Goal: Task Accomplishment & Management: Use online tool/utility

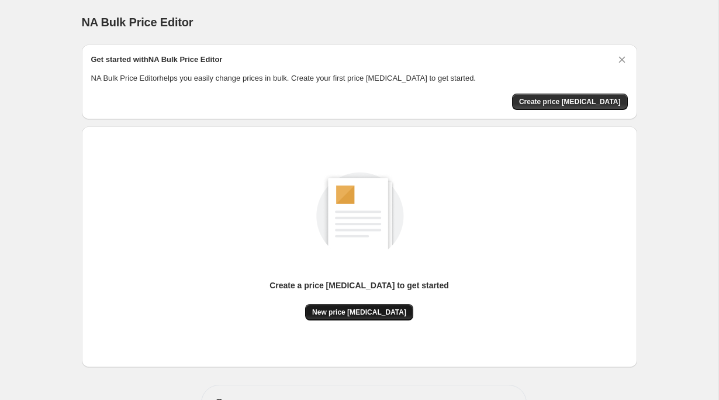
scroll to position [39, 0]
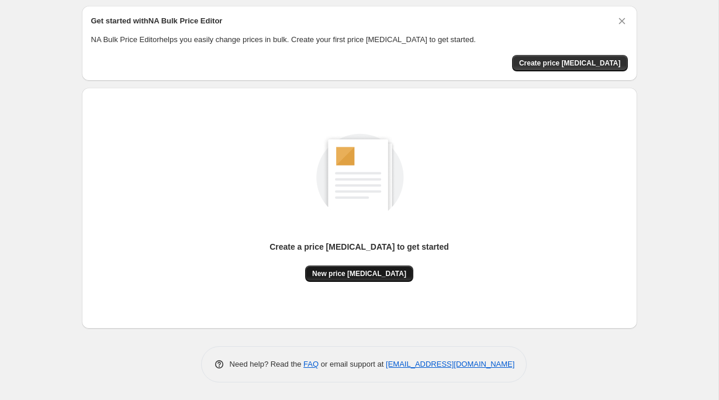
click at [363, 278] on button "New price [MEDICAL_DATA]" at bounding box center [359, 273] width 108 height 16
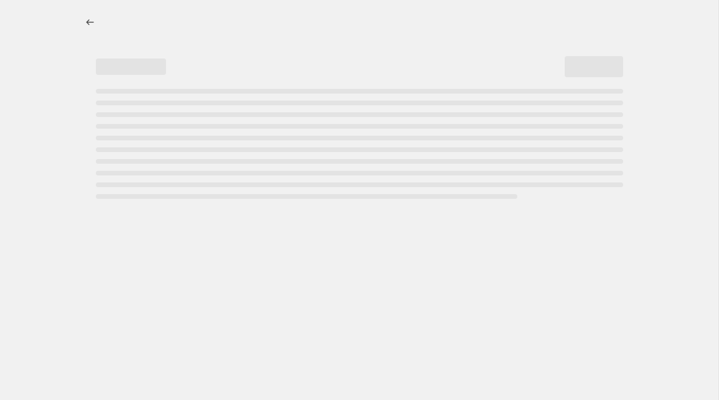
select select "percentage"
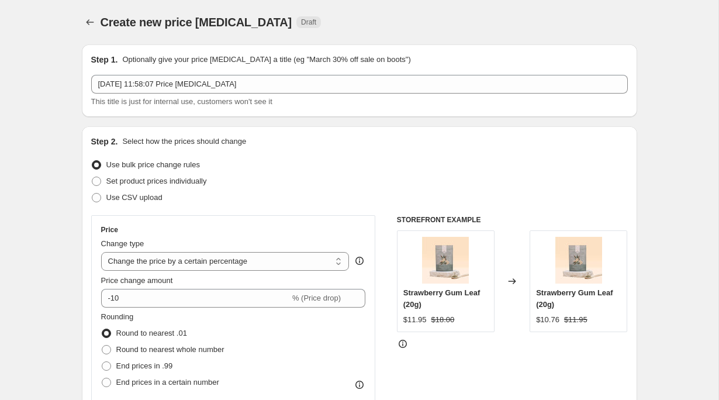
scroll to position [15, 0]
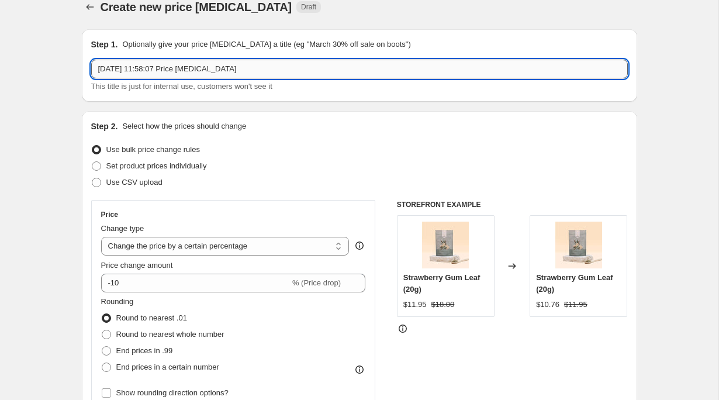
click at [246, 67] on input "[DATE] 11:58:07 Price [MEDICAL_DATA]" at bounding box center [359, 69] width 536 height 19
type input "Women Wellness Sale"
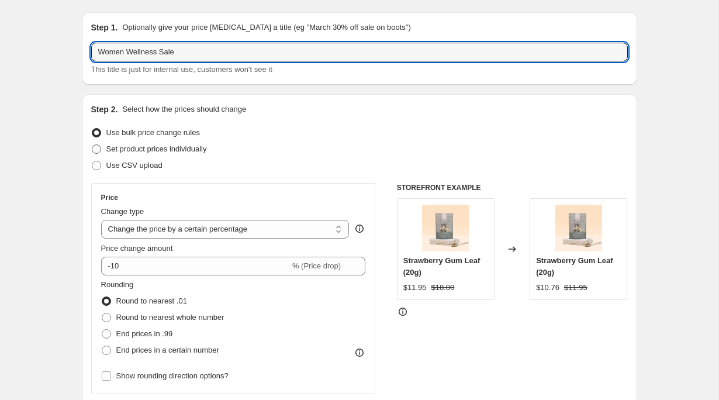
click at [145, 148] on span "Set product prices individually" at bounding box center [156, 148] width 100 height 9
click at [92, 145] on input "Set product prices individually" at bounding box center [92, 144] width 1 height 1
radio input "true"
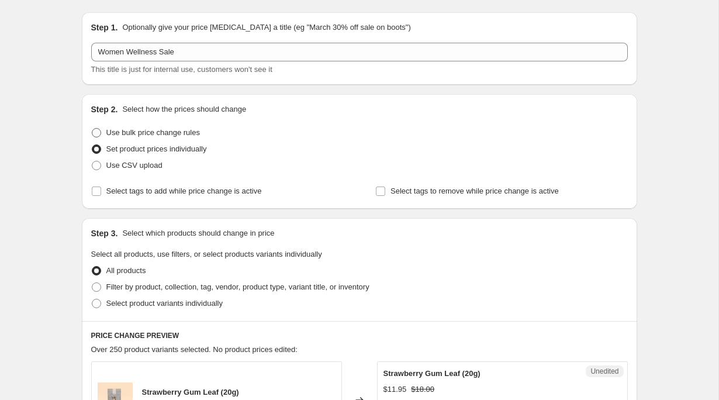
click at [180, 134] on span "Use bulk price change rules" at bounding box center [152, 132] width 93 height 9
click at [92, 129] on input "Use bulk price change rules" at bounding box center [92, 128] width 1 height 1
radio input "true"
select select "percentage"
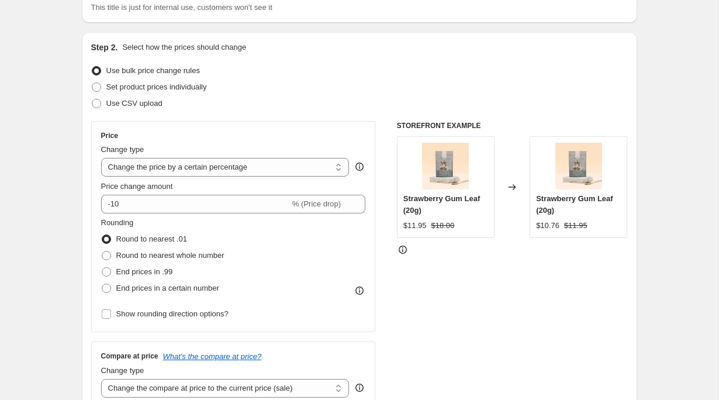
scroll to position [110, 0]
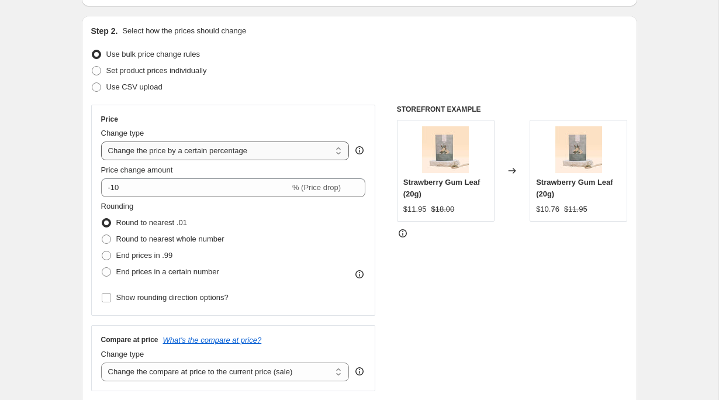
click at [233, 156] on select "Change the price to a certain amount Change the price by a certain amount Chang…" at bounding box center [225, 150] width 248 height 19
click at [101, 141] on select "Change the price to a certain amount Change the price by a certain amount Chang…" at bounding box center [225, 150] width 248 height 19
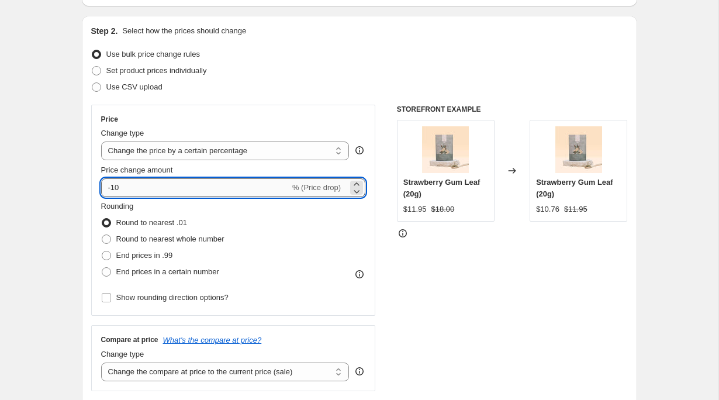
click at [145, 178] on input "-10" at bounding box center [195, 187] width 189 height 19
click at [145, 186] on input "-10" at bounding box center [195, 187] width 189 height 19
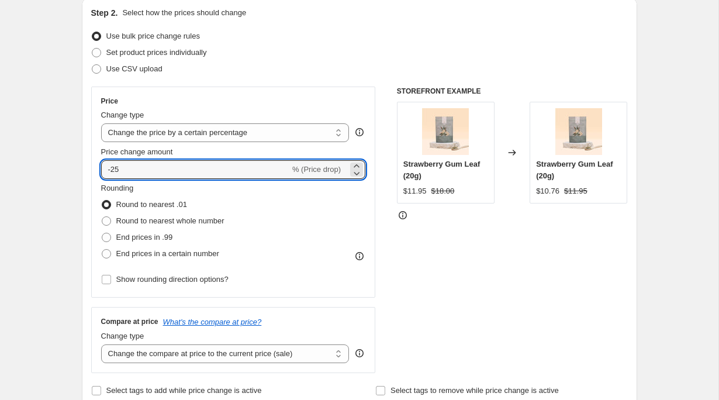
scroll to position [228, 0]
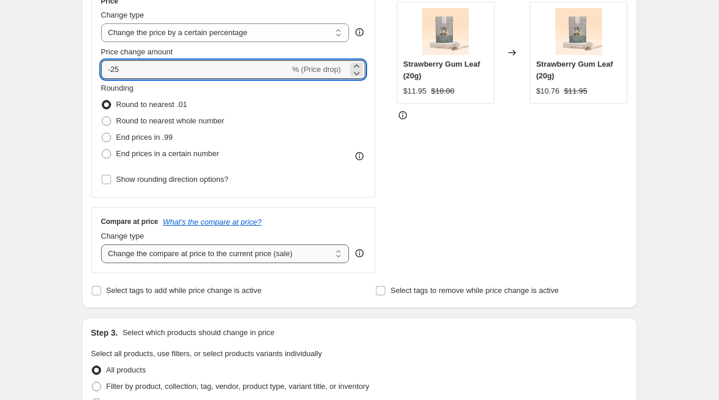
type input "-25"
click at [235, 256] on select "Change the compare at price to the current price (sale) Change the compare at p…" at bounding box center [225, 253] width 248 height 19
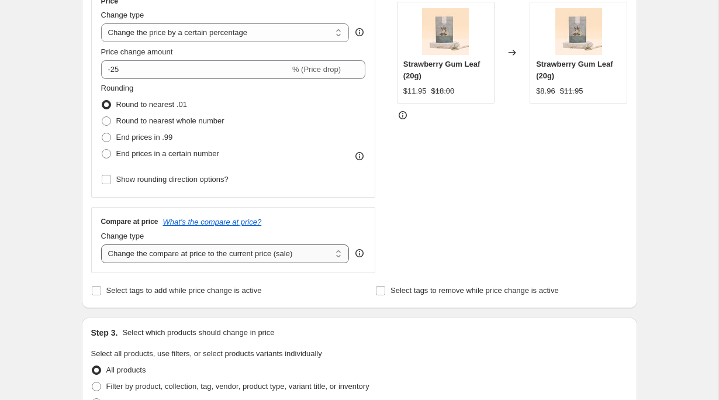
click at [216, 258] on select "Change the compare at price to the current price (sale) Change the compare at p…" at bounding box center [225, 253] width 248 height 19
click at [228, 222] on icon "What's the compare at price?" at bounding box center [212, 221] width 99 height 9
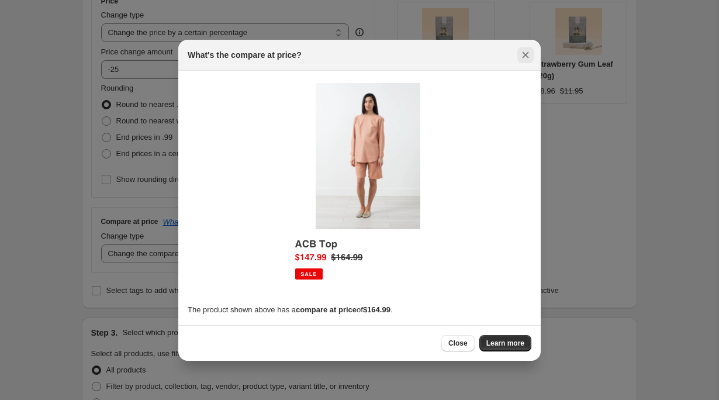
click at [524, 51] on icon "Close" at bounding box center [525, 55] width 12 height 12
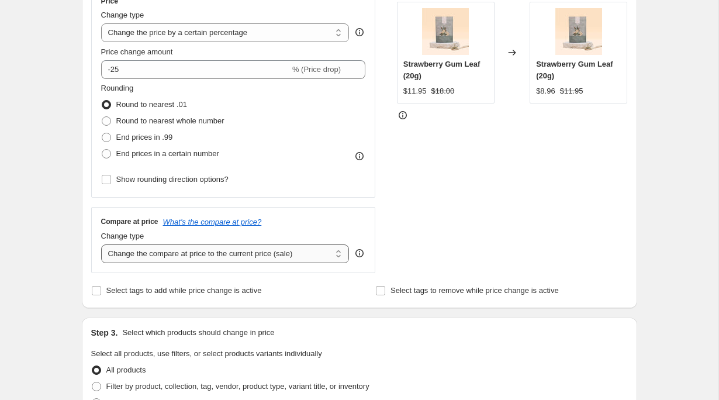
click at [237, 249] on select "Change the compare at price to the current price (sale) Change the compare at p…" at bounding box center [225, 253] width 248 height 19
select select "no_change"
click at [101, 244] on select "Change the compare at price to the current price (sale) Change the compare at p…" at bounding box center [225, 253] width 248 height 19
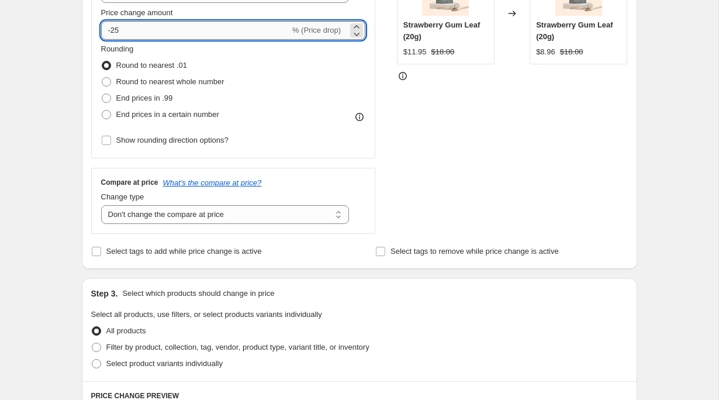
click at [115, 30] on input "-25" at bounding box center [195, 30] width 189 height 19
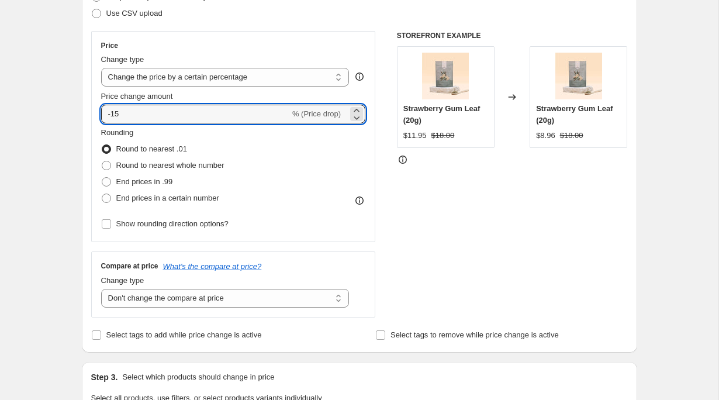
scroll to position [42, 0]
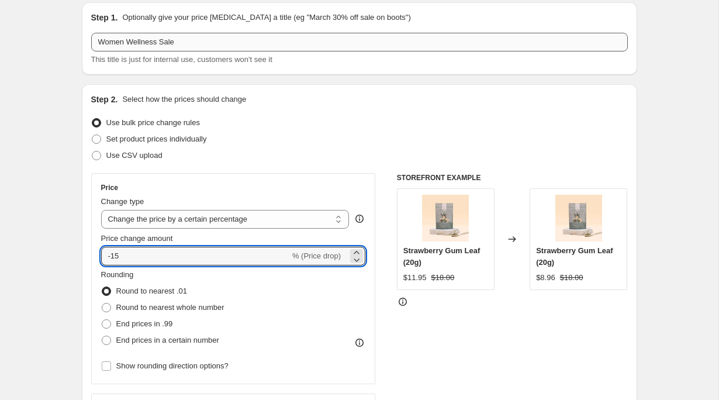
type input "-15"
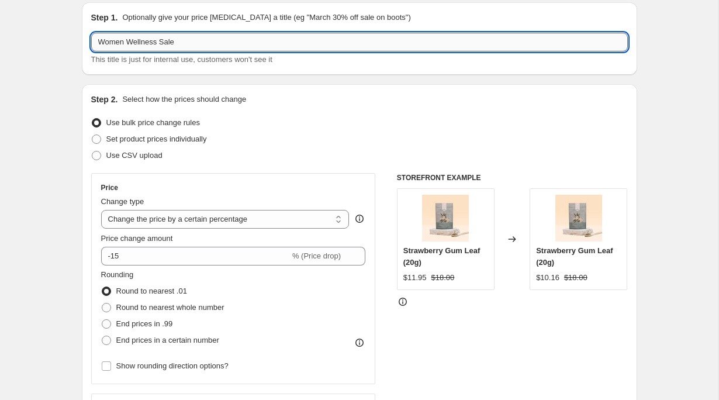
click at [197, 49] on input "Women Wellness Sale" at bounding box center [359, 42] width 536 height 19
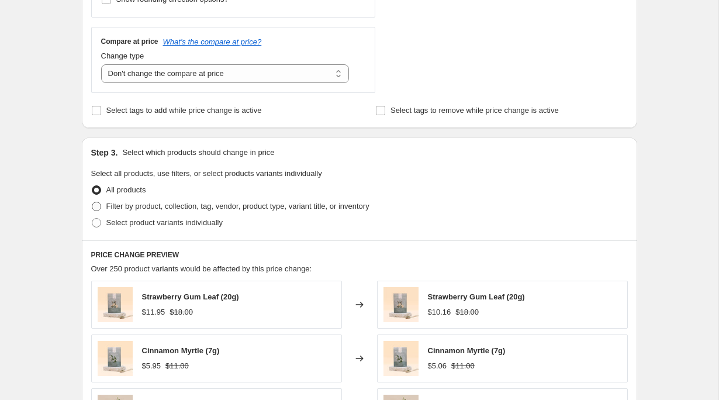
scroll to position [417, 0]
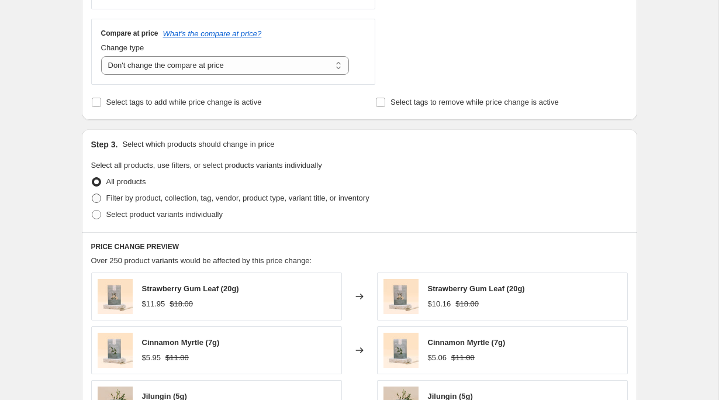
type input "Women Wellness Sale Tea"
click at [136, 199] on span "Filter by product, collection, tag, vendor, product type, variant title, or inv…" at bounding box center [237, 197] width 263 height 9
click at [92, 194] on input "Filter by product, collection, tag, vendor, product type, variant title, or inv…" at bounding box center [92, 193] width 1 height 1
radio input "true"
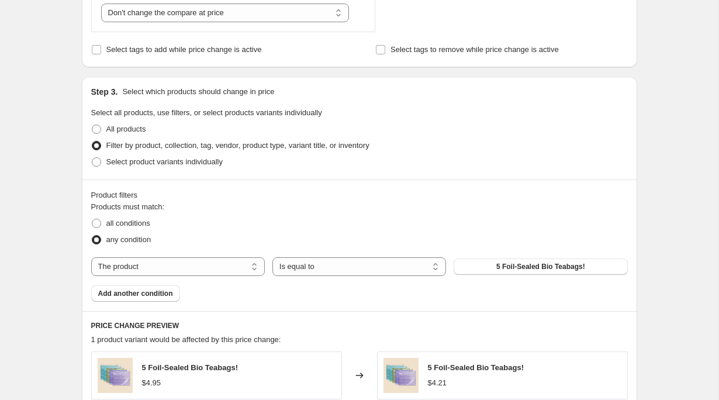
scroll to position [573, 0]
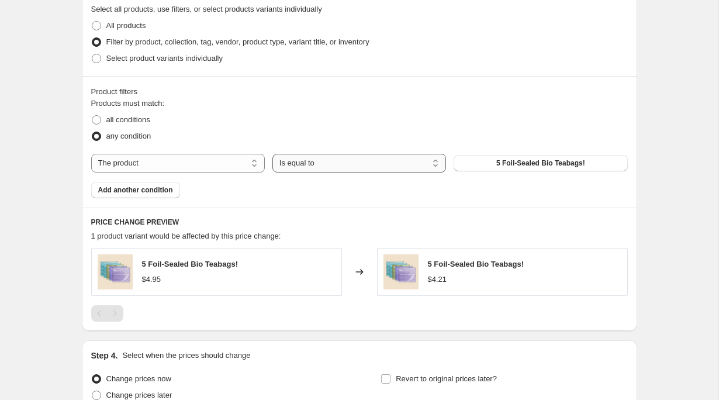
click at [365, 164] on select "Is equal to Is not equal to" at bounding box center [359, 163] width 174 height 19
click at [272, 154] on select "Is equal to Is not equal to" at bounding box center [359, 163] width 174 height 19
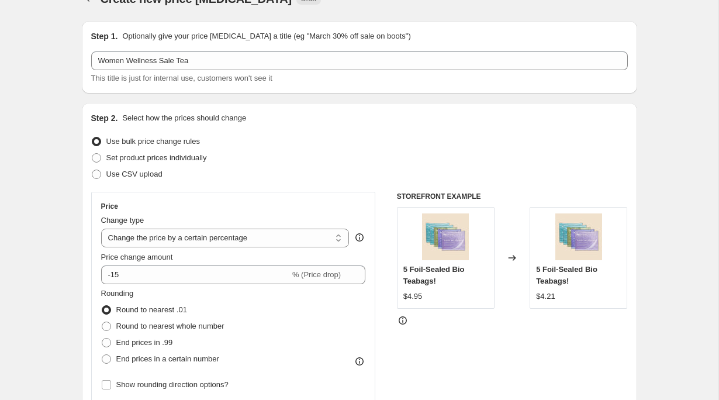
scroll to position [0, 0]
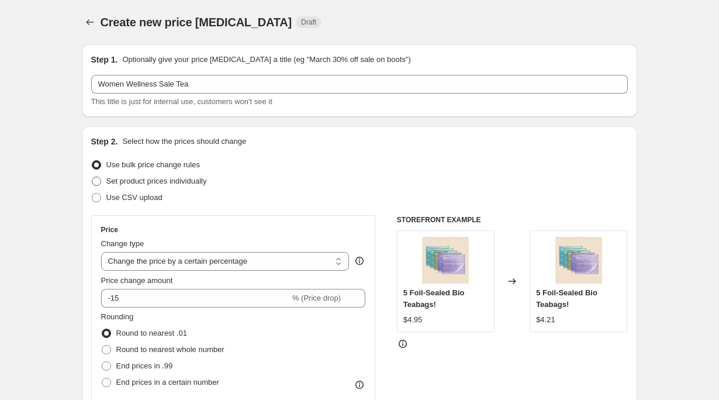
click at [147, 180] on span "Set product prices individually" at bounding box center [156, 180] width 100 height 9
click at [92, 177] on input "Set product prices individually" at bounding box center [92, 176] width 1 height 1
radio input "true"
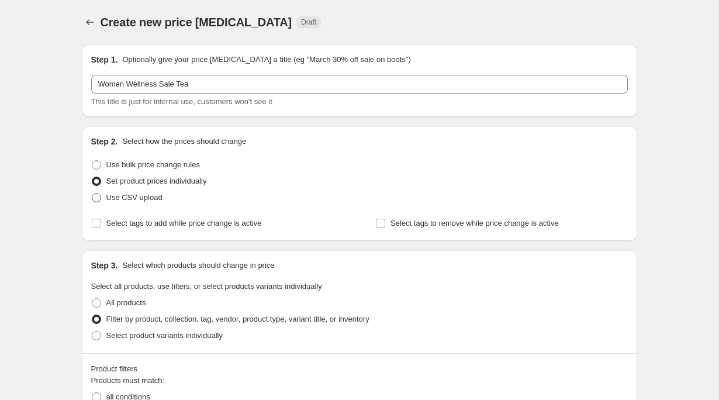
click at [145, 197] on span "Use CSV upload" at bounding box center [134, 197] width 56 height 9
click at [92, 193] on input "Use CSV upload" at bounding box center [92, 193] width 1 height 1
radio input "true"
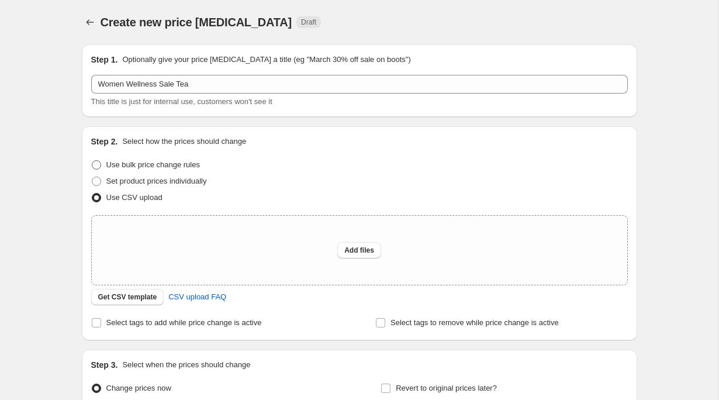
click at [134, 161] on span "Use bulk price change rules" at bounding box center [152, 164] width 93 height 9
click at [92, 161] on input "Use bulk price change rules" at bounding box center [92, 160] width 1 height 1
radio input "true"
select select "percentage"
select select "no_change"
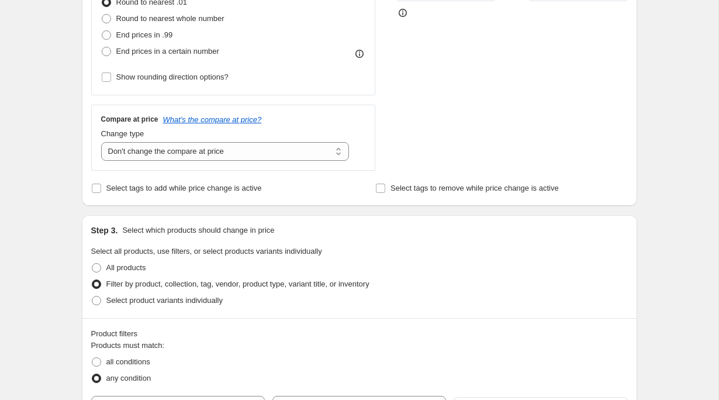
scroll to position [409, 0]
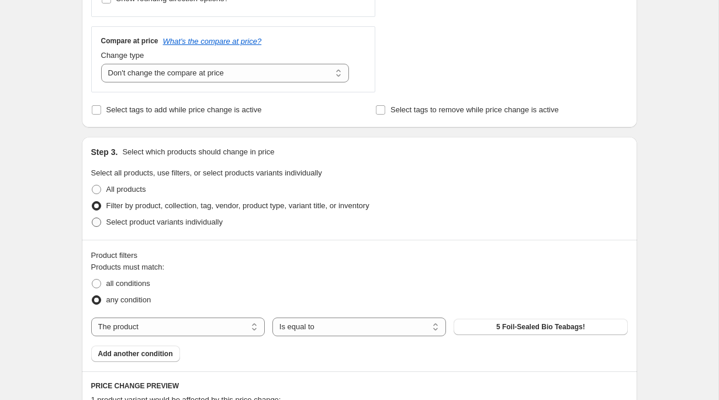
click at [146, 226] on span "Select product variants individually" at bounding box center [164, 221] width 116 height 9
click at [92, 218] on input "Select product variants individually" at bounding box center [92, 217] width 1 height 1
radio input "true"
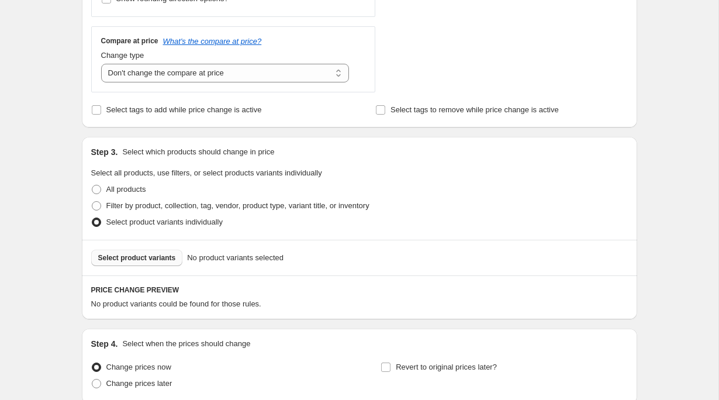
click at [137, 258] on span "Select product variants" at bounding box center [137, 257] width 78 height 9
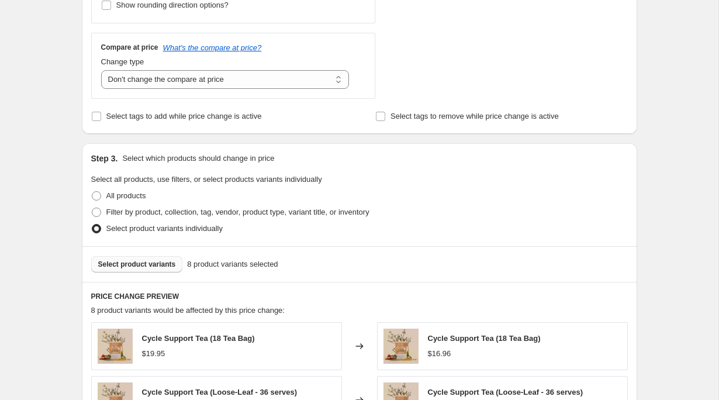
scroll to position [215, 0]
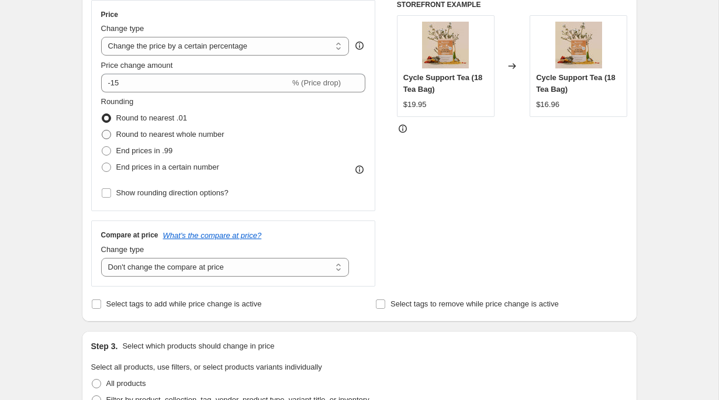
click at [141, 136] on span "Round to nearest whole number" at bounding box center [170, 134] width 108 height 9
click at [102, 130] on input "Round to nearest whole number" at bounding box center [102, 130] width 1 height 1
radio input "true"
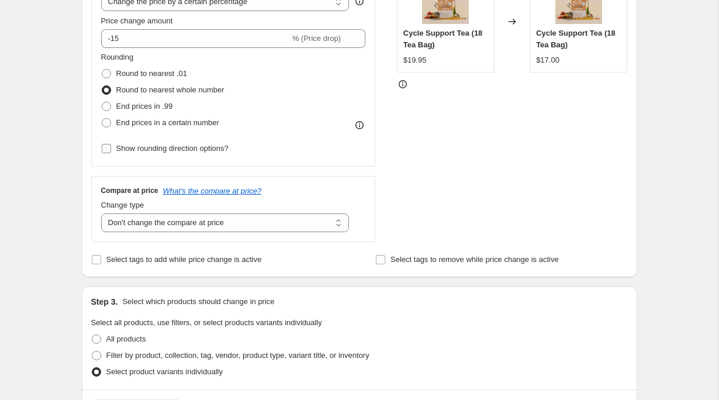
scroll to position [188, 0]
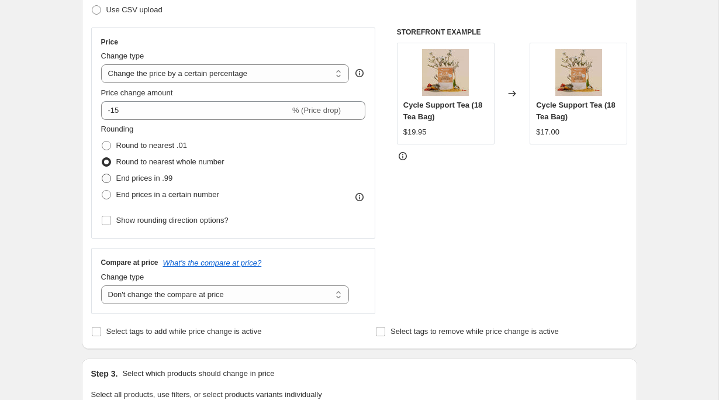
click at [140, 178] on span "End prices in .99" at bounding box center [144, 178] width 57 height 9
click at [102, 174] on input "End prices in .99" at bounding box center [102, 174] width 1 height 1
radio input "true"
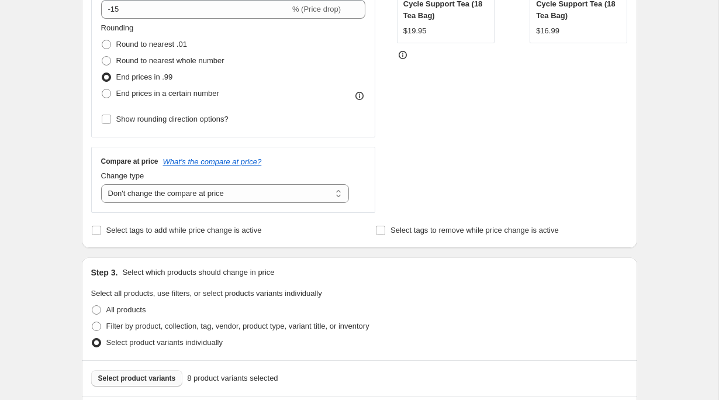
scroll to position [254, 0]
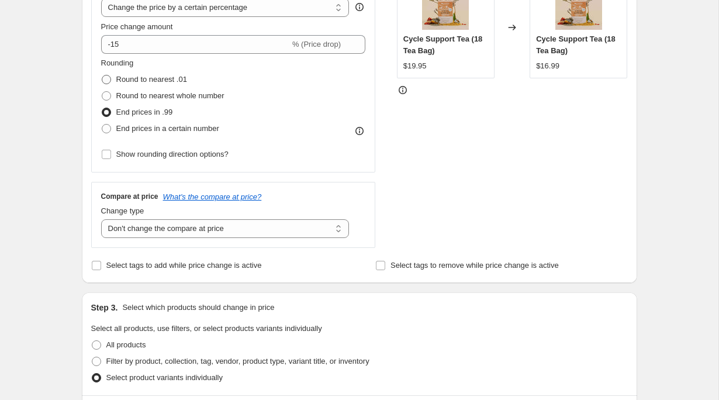
click at [106, 85] on label "Round to nearest .01" at bounding box center [144, 79] width 86 height 16
click at [102, 75] on input "Round to nearest .01" at bounding box center [102, 75] width 1 height 1
radio input "true"
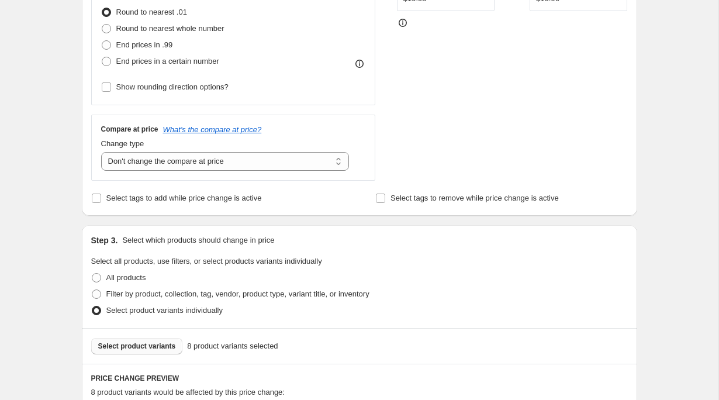
scroll to position [312, 0]
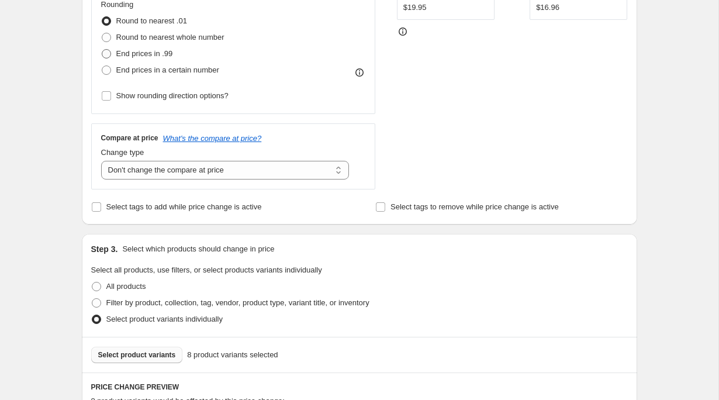
click at [105, 53] on span at bounding box center [106, 53] width 9 height 9
click at [102, 50] on input "End prices in .99" at bounding box center [102, 49] width 1 height 1
radio input "true"
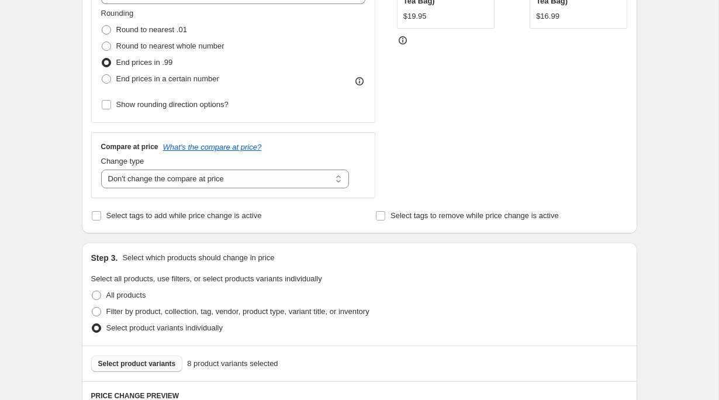
scroll to position [249, 0]
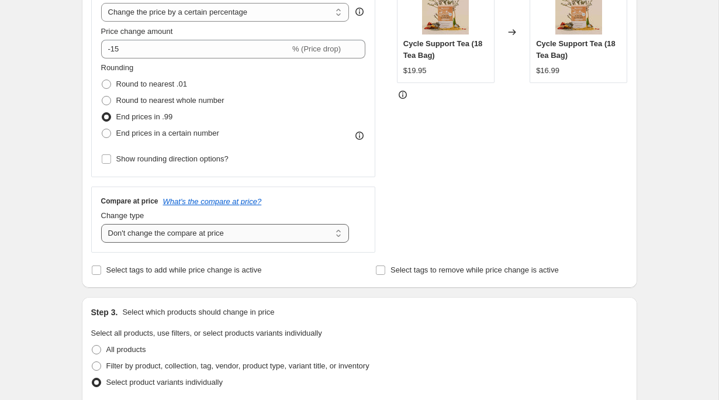
click at [189, 231] on select "Change the compare at price to the current price (sale) Change the compare at p…" at bounding box center [225, 233] width 248 height 19
click at [120, 100] on span "Round to nearest whole number" at bounding box center [170, 100] width 108 height 9
click at [102, 96] on input "Round to nearest whole number" at bounding box center [102, 96] width 1 height 1
radio input "true"
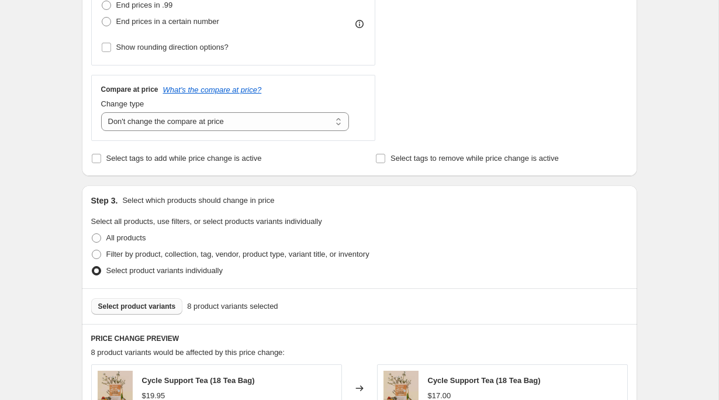
scroll to position [294, 0]
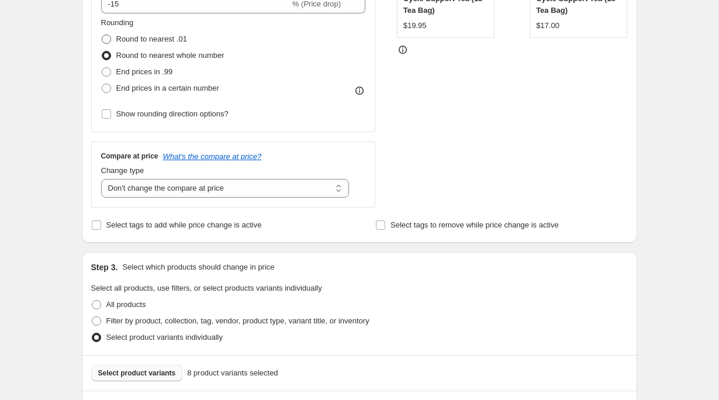
click at [135, 40] on span "Round to nearest .01" at bounding box center [151, 38] width 71 height 9
click at [102, 35] on input "Round to nearest .01" at bounding box center [102, 34] width 1 height 1
radio input "true"
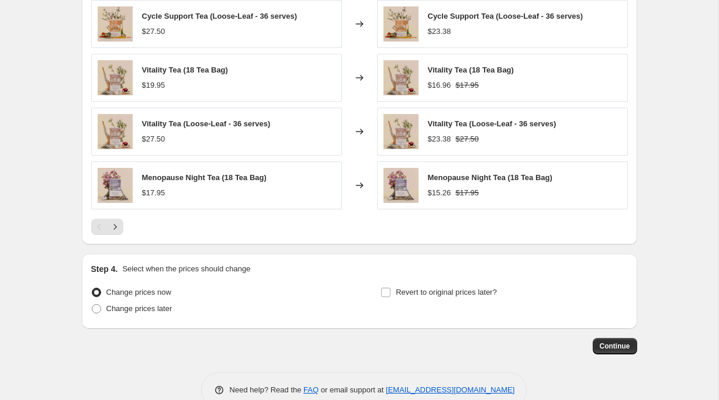
scroll to position [804, 0]
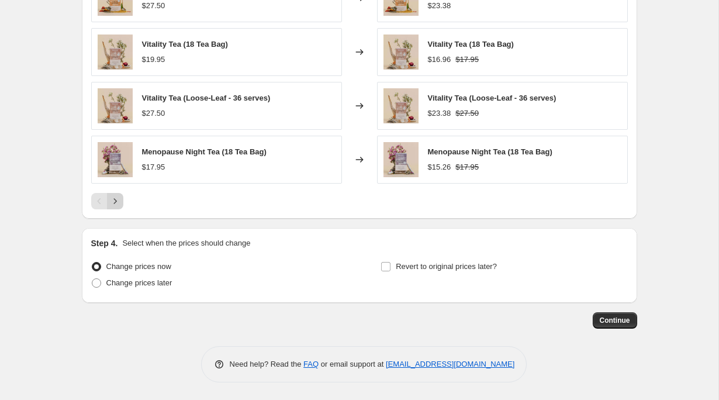
click at [123, 203] on div at bounding box center [359, 201] width 536 height 16
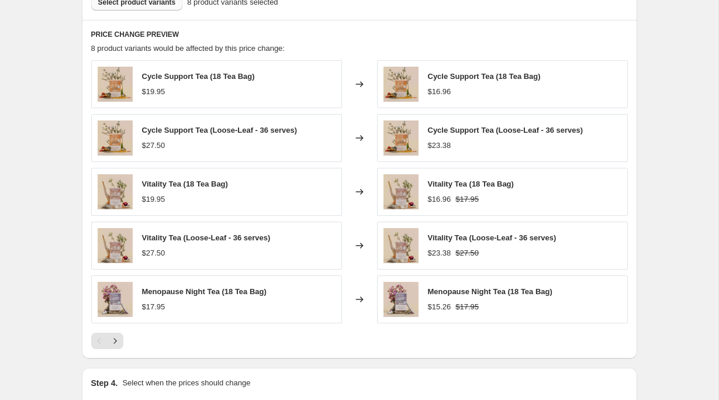
scroll to position [682, 0]
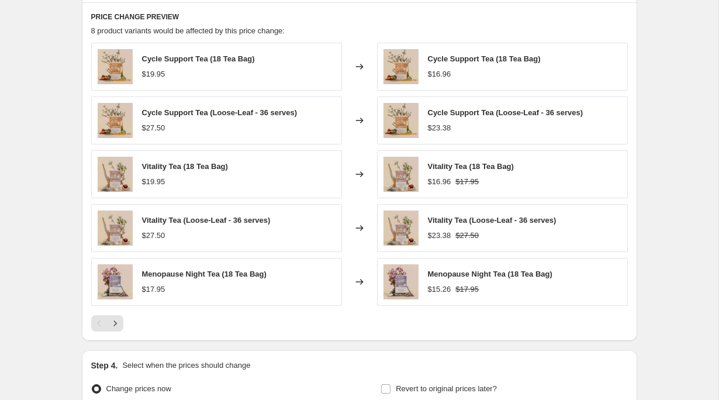
click at [102, 325] on div "Pagination" at bounding box center [99, 323] width 16 height 16
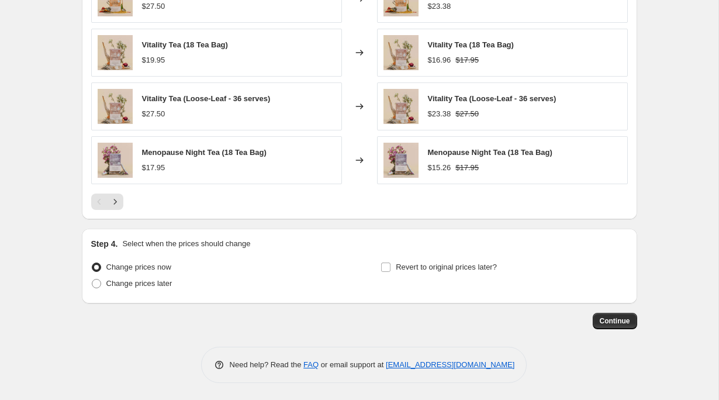
scroll to position [804, 0]
click at [612, 324] on span "Continue" at bounding box center [614, 319] width 30 height 9
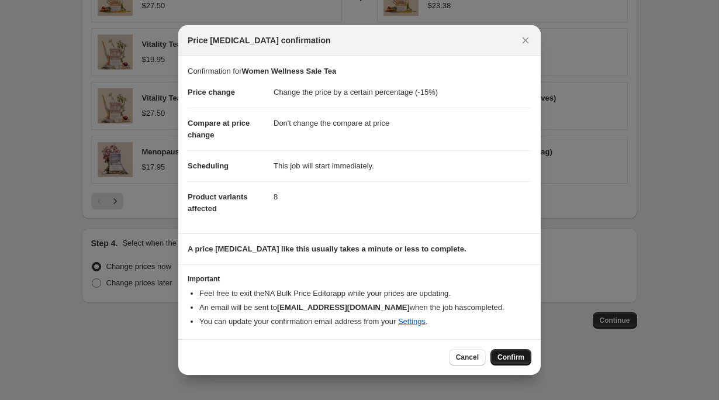
click at [514, 360] on span "Confirm" at bounding box center [510, 356] width 27 height 9
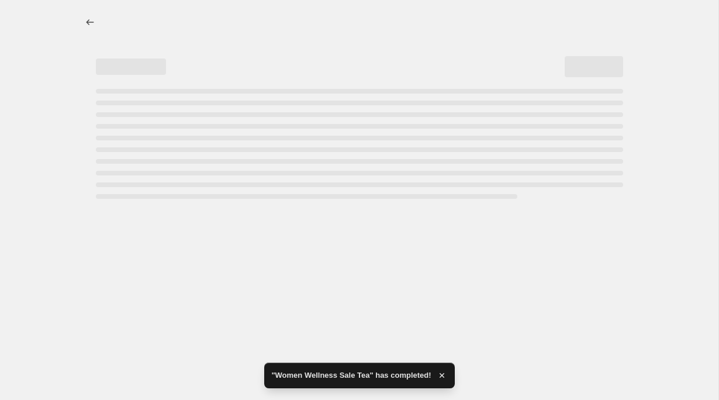
select select "percentage"
select select "no_change"
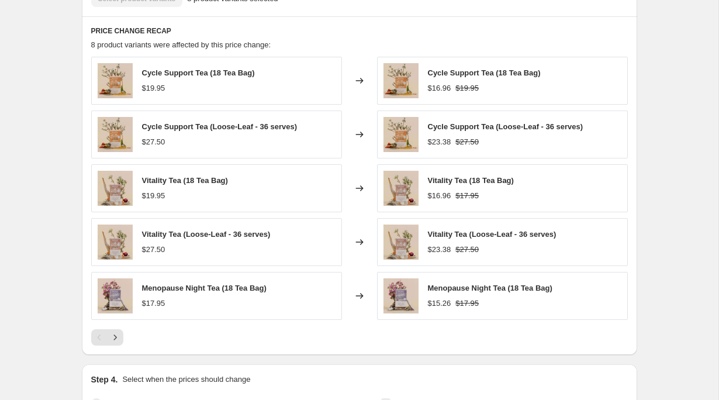
scroll to position [781, 0]
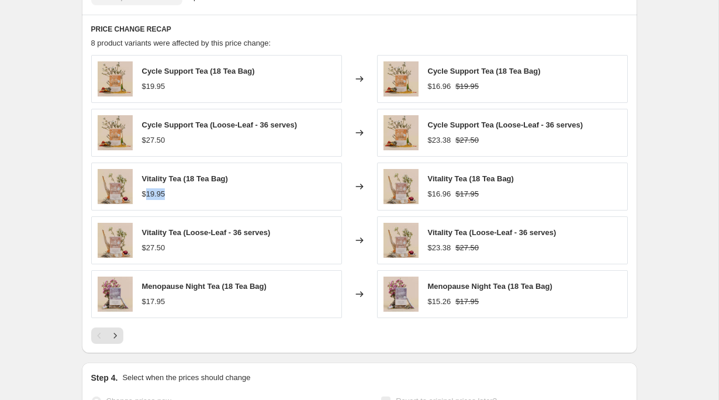
drag, startPoint x: 150, startPoint y: 195, endPoint x: 175, endPoint y: 195, distance: 25.1
click at [175, 195] on div "$19.95" at bounding box center [185, 194] width 86 height 12
copy div "19.95"
drag, startPoint x: 171, startPoint y: 147, endPoint x: 145, endPoint y: 141, distance: 25.7
click at [145, 141] on div "Cycle Support Tea (Loose-Leaf - 36 serves) $27.50" at bounding box center [216, 133] width 251 height 48
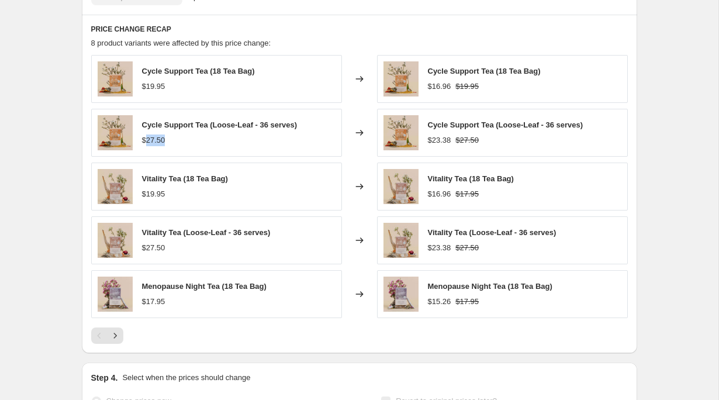
copy div "27.50"
